Goal: Information Seeking & Learning: Learn about a topic

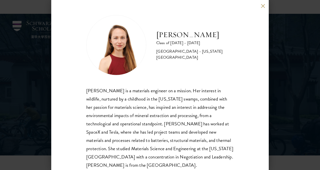
click at [263, 5] on button at bounding box center [263, 6] width 4 height 4
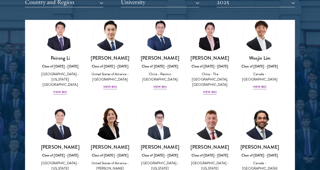
scroll to position [1201, 0]
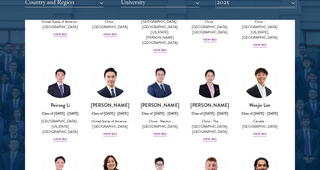
click at [285, 1] on button "2025" at bounding box center [256, 2] width 78 height 10
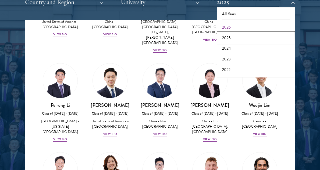
click at [229, 37] on button "2025" at bounding box center [255, 38] width 75 height 11
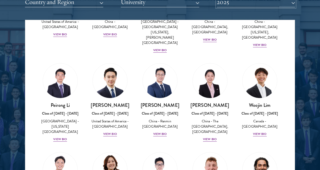
click at [240, 4] on button "2025" at bounding box center [256, 2] width 78 height 10
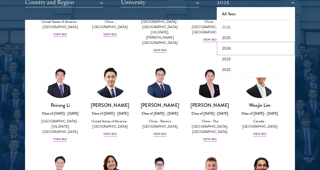
click at [228, 46] on button "2024" at bounding box center [255, 48] width 75 height 11
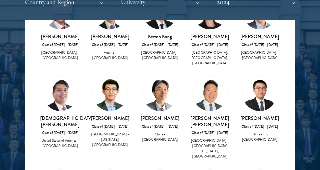
scroll to position [572, 0]
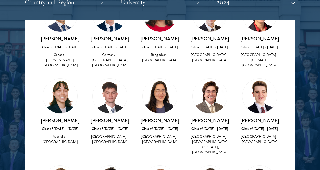
click at [217, 117] on h3 "[PERSON_NAME]" at bounding box center [210, 120] width 40 height 6
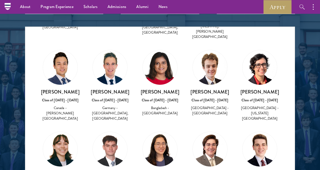
scroll to position [530, 0]
